Goal: Task Accomplishment & Management: Complete application form

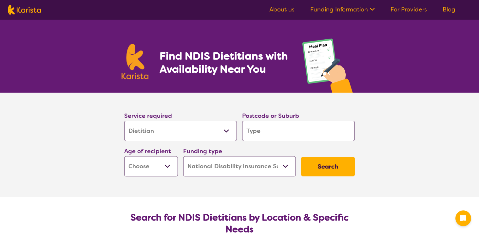
select select "Dietitian"
select select "NDIS"
select select "Dietitian"
select select "NDIS"
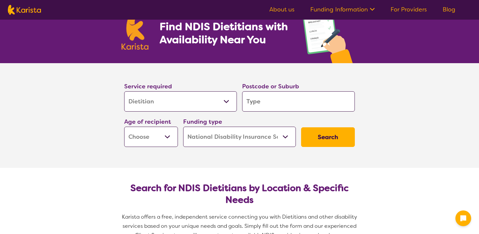
scroll to position [30, 0]
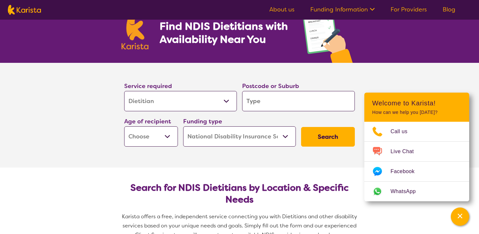
click at [295, 98] on input "search" at bounding box center [298, 101] width 113 height 20
type input "2"
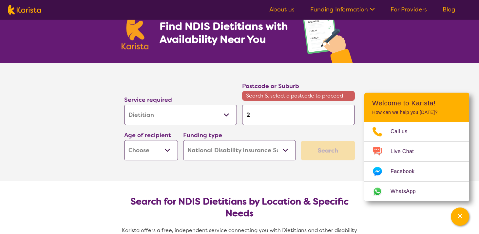
type input "21"
type input "210"
type input "2100"
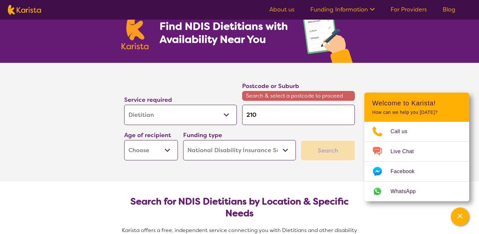
type input "2100"
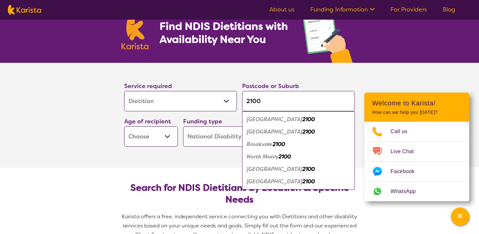
type input "2100"
click at [264, 144] on em "Brookvale" at bounding box center [259, 144] width 26 height 7
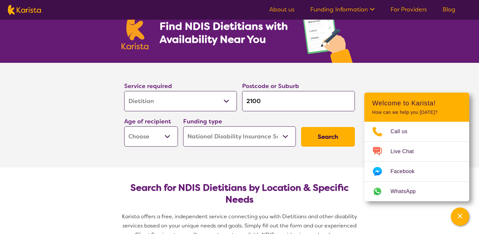
click at [215, 137] on select "Home Care Package (HCP) National Disability Insurance Scheme (NDIS) I don't know" at bounding box center [239, 136] width 113 height 20
click at [183, 126] on select "Home Care Package (HCP) National Disability Insurance Scheme (NDIS) I don't know" at bounding box center [239, 136] width 113 height 20
click at [149, 140] on select "Early Childhood - 0 to 9 Child - 10 to 11 Adolescent - 12 to 17 Adult - 18 to 6…" at bounding box center [151, 136] width 54 height 20
select select "AS"
click at [124, 126] on select "Early Childhood - 0 to 9 Child - 10 to 11 Adolescent - 12 to 17 Adult - 18 to 6…" at bounding box center [151, 136] width 54 height 20
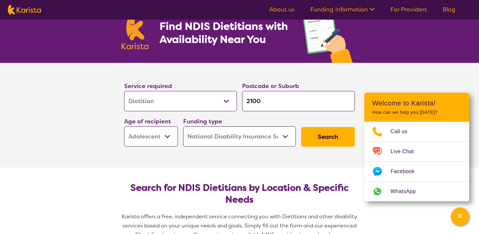
select select "AS"
click at [328, 140] on button "Search" at bounding box center [328, 137] width 54 height 20
